Goal: Find specific page/section: Find specific page/section

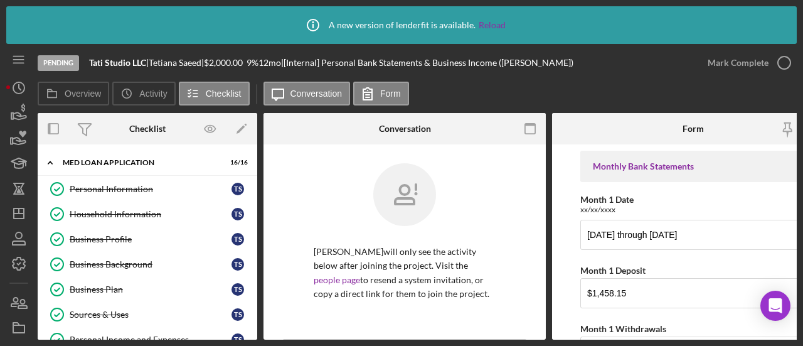
scroll to position [2053, 0]
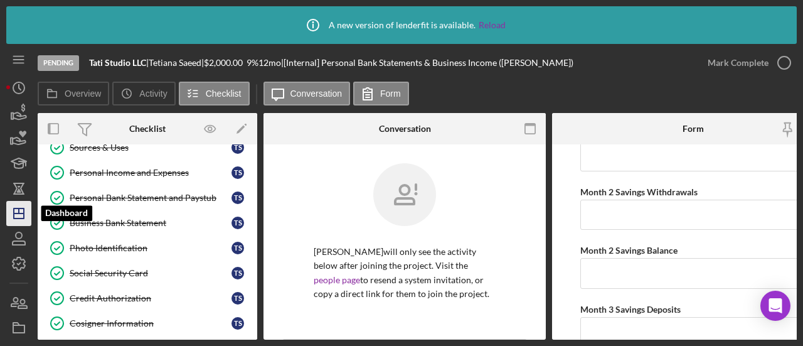
click at [20, 214] on icon "Icon/Dashboard" at bounding box center [18, 213] width 31 height 31
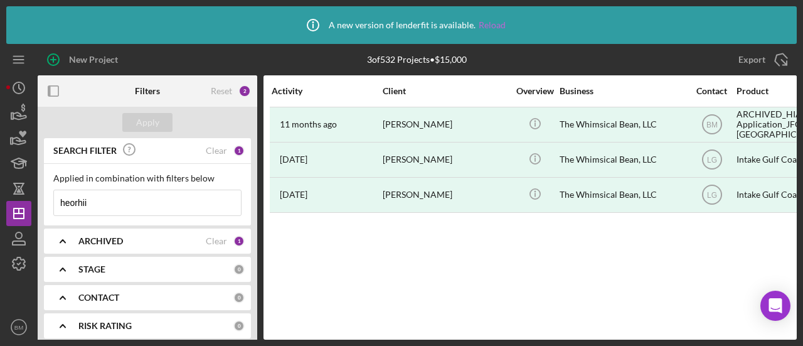
click at [488, 26] on link "Reload" at bounding box center [491, 25] width 27 height 10
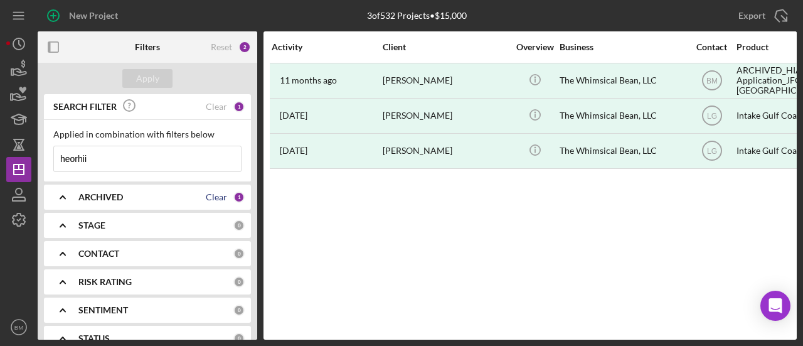
click at [214, 196] on div "Clear" at bounding box center [216, 197] width 21 height 10
click at [83, 160] on input "heorhii" at bounding box center [147, 158] width 187 height 25
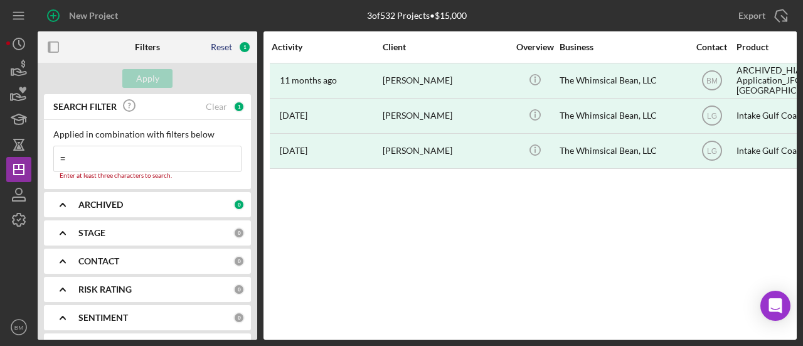
type input "="
click at [222, 46] on div "Reset" at bounding box center [221, 47] width 21 height 10
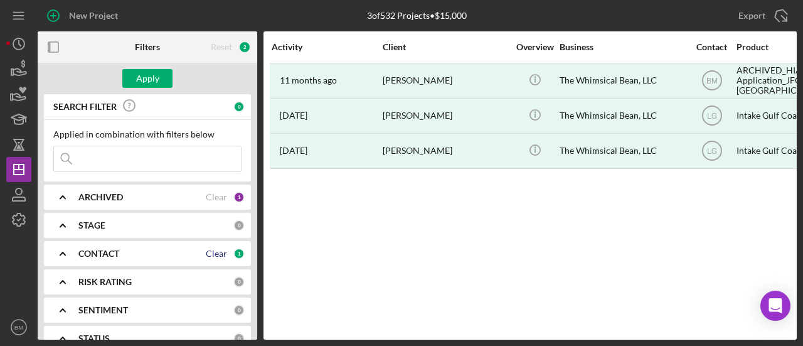
click at [220, 251] on div "Clear" at bounding box center [216, 253] width 21 height 10
click at [149, 76] on div "Apply" at bounding box center [147, 78] width 23 height 19
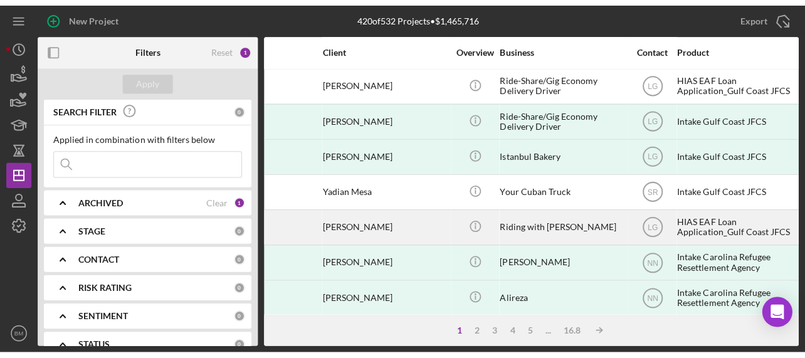
scroll to position [0, 70]
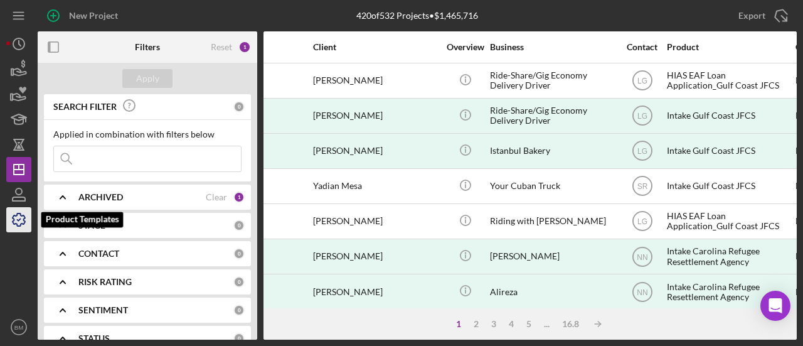
click at [18, 218] on icon "button" at bounding box center [18, 219] width 31 height 31
